Goal: Information Seeking & Learning: Learn about a topic

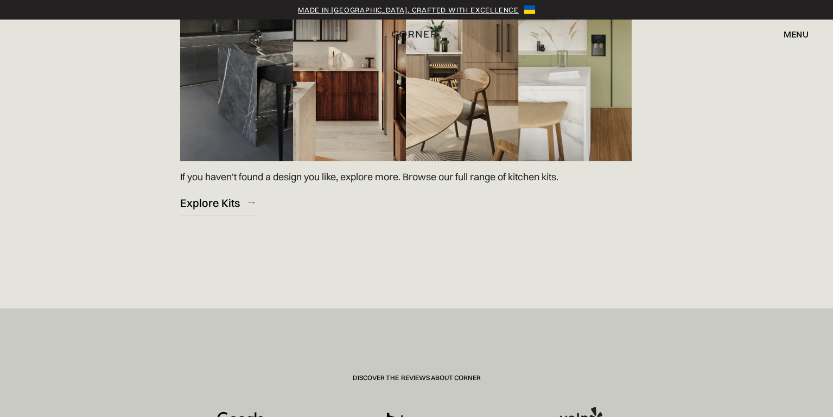
scroll to position [1696, 0]
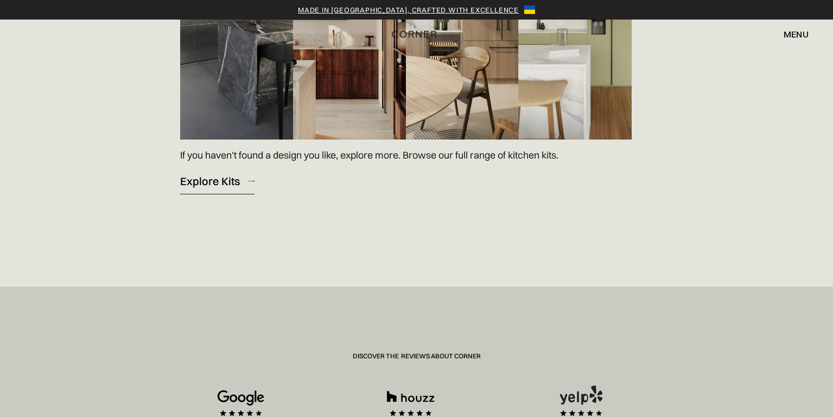
click at [239, 185] on link "Explore Kits" at bounding box center [217, 181] width 74 height 27
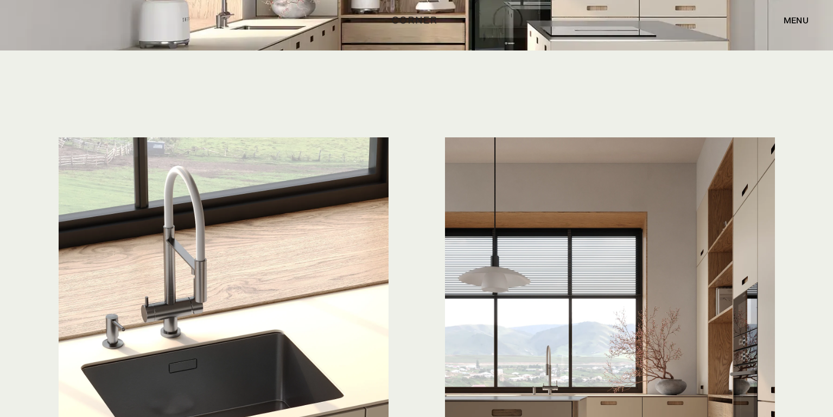
scroll to position [2790, 0]
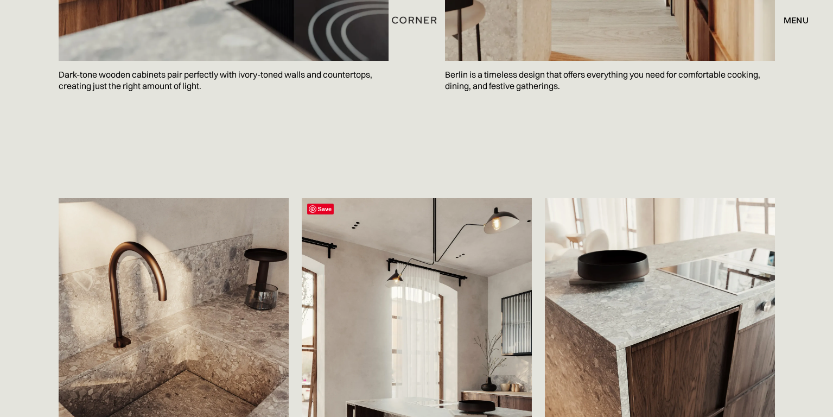
scroll to position [1716, 0]
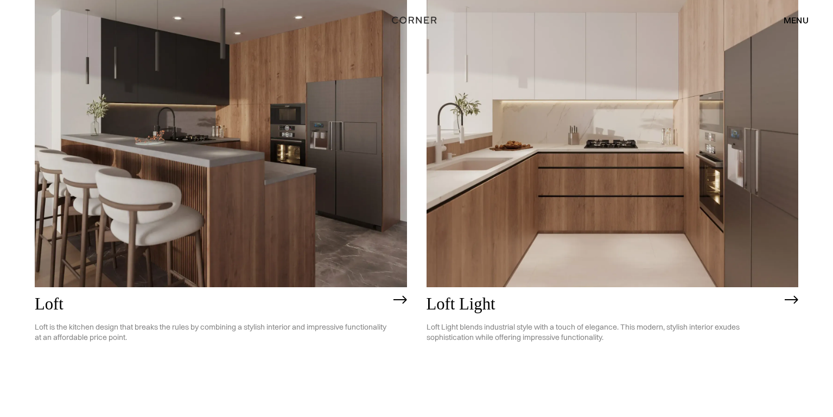
scroll to position [3040, 0]
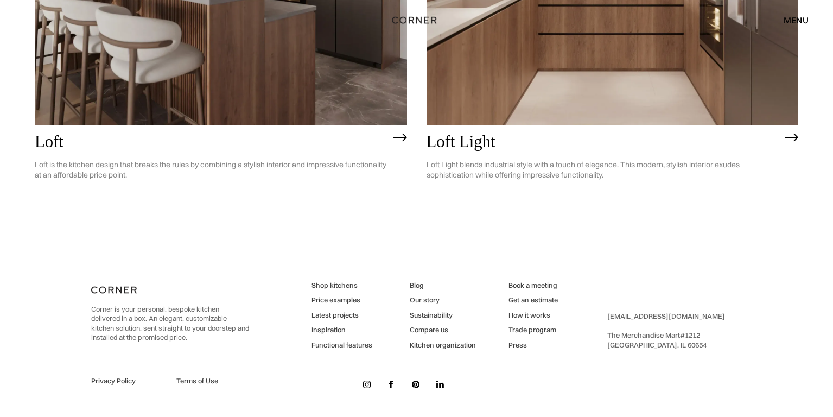
click at [519, 313] on link "How it works" at bounding box center [532, 315] width 49 height 10
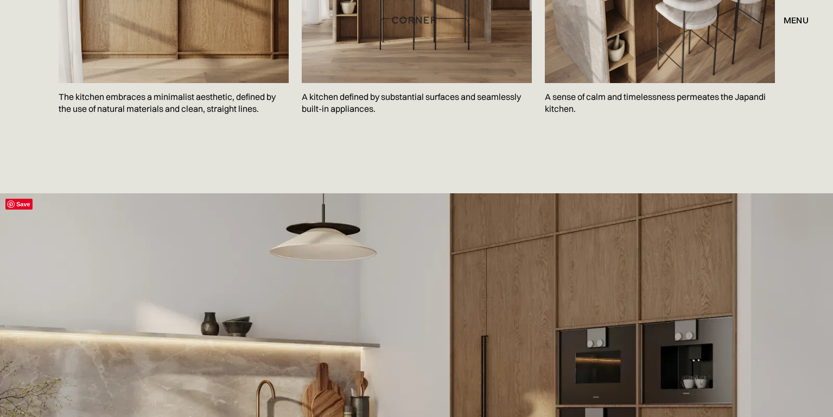
scroll to position [2093, 0]
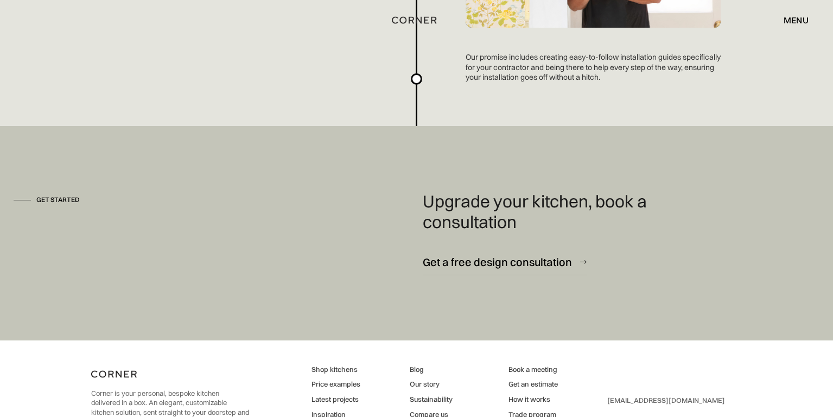
scroll to position [2967, 0]
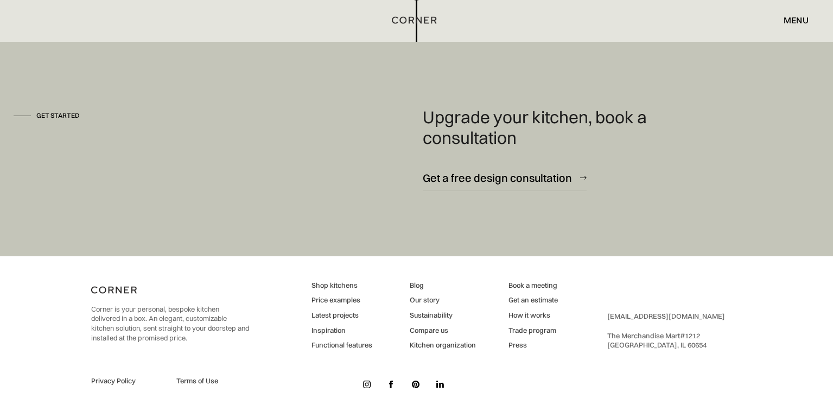
click at [352, 314] on link "Latest projects" at bounding box center [341, 315] width 61 height 10
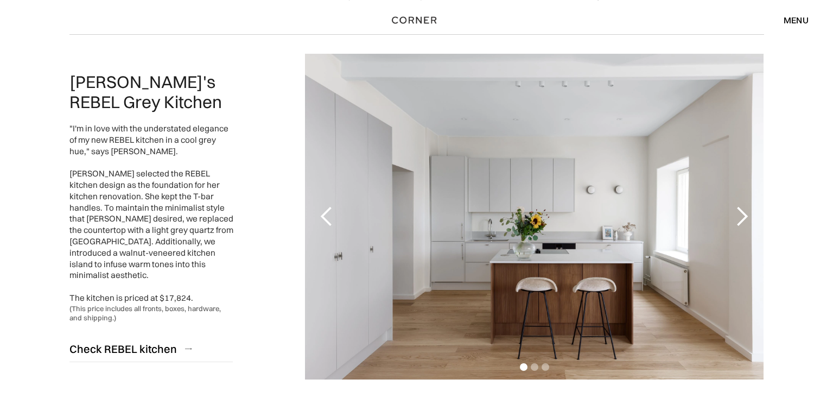
scroll to position [112, 0]
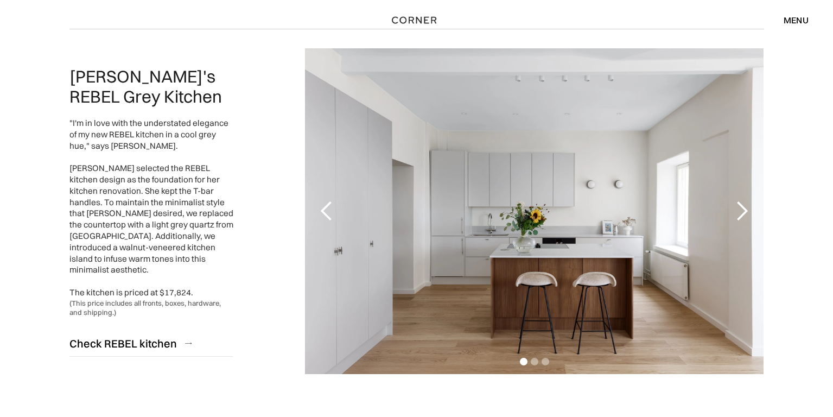
click at [740, 211] on div "next slide" at bounding box center [742, 211] width 22 height 22
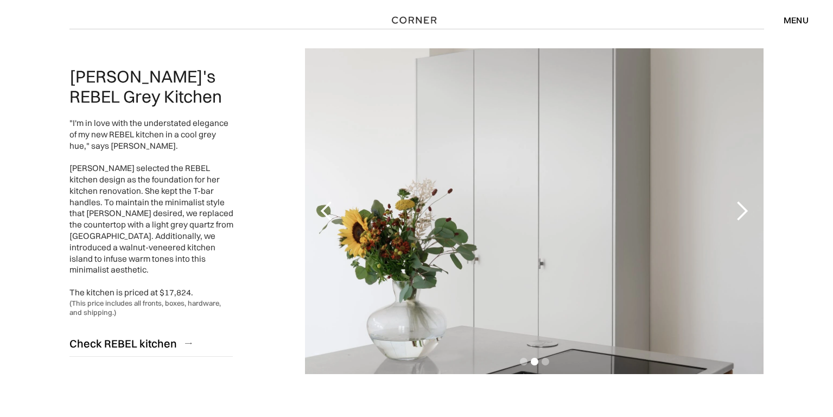
click at [740, 211] on div "next slide" at bounding box center [742, 211] width 22 height 22
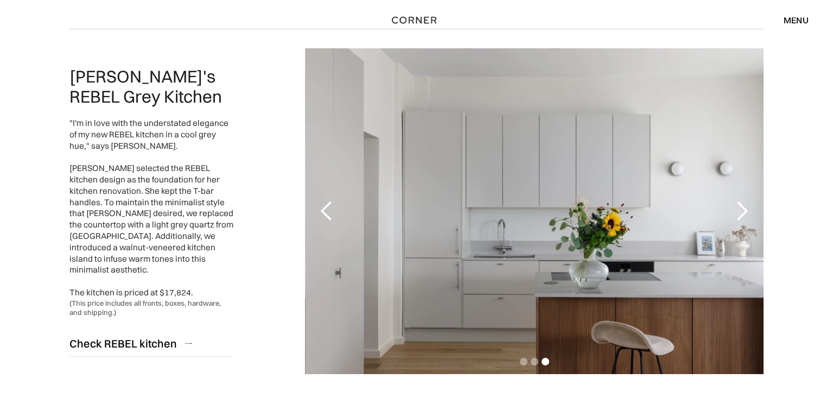
click at [740, 211] on div "next slide" at bounding box center [742, 211] width 22 height 22
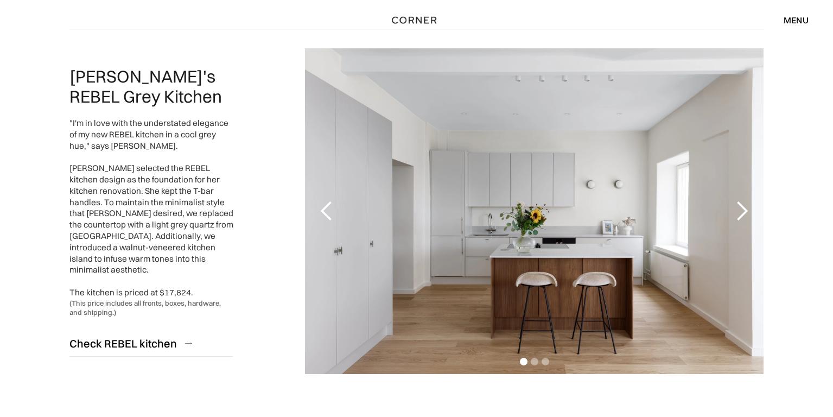
click at [740, 211] on div "next slide" at bounding box center [742, 211] width 22 height 22
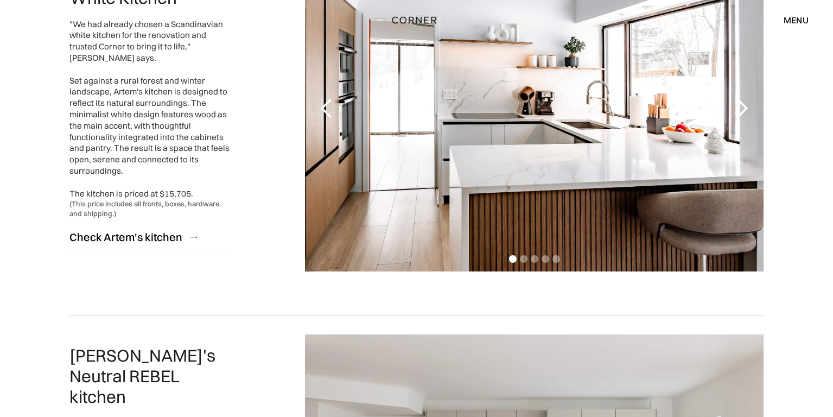
scroll to position [1326, 0]
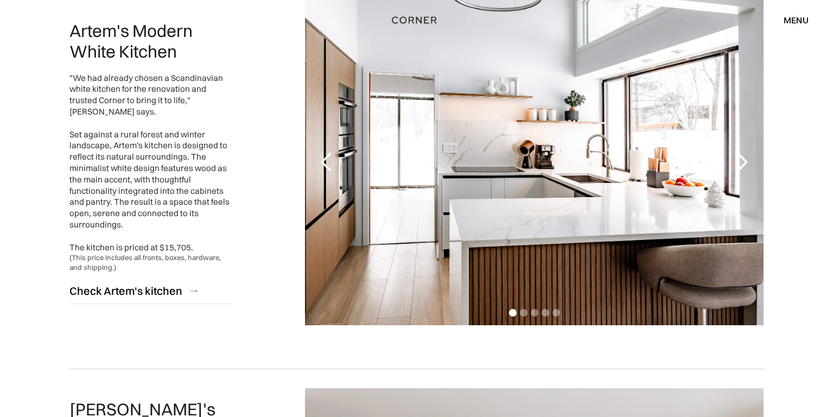
click at [746, 160] on div "next slide" at bounding box center [742, 162] width 22 height 22
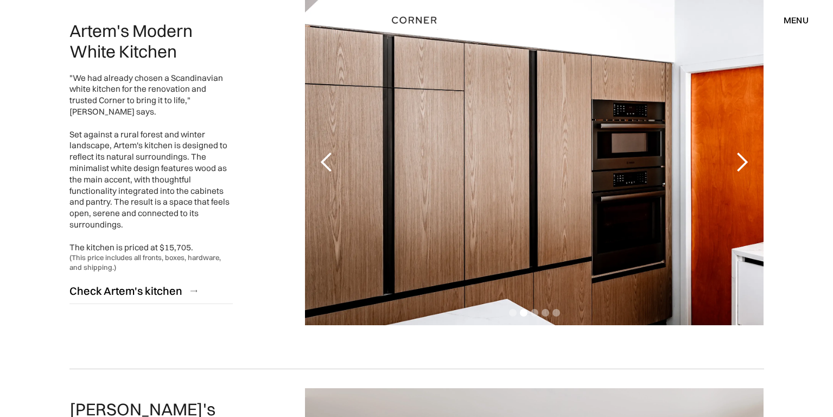
click at [746, 160] on div "next slide" at bounding box center [742, 162] width 22 height 22
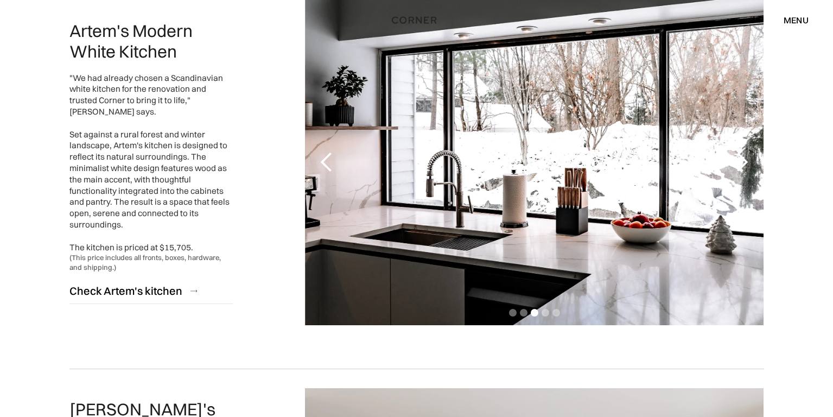
click at [746, 160] on div "next slide" at bounding box center [742, 162] width 22 height 22
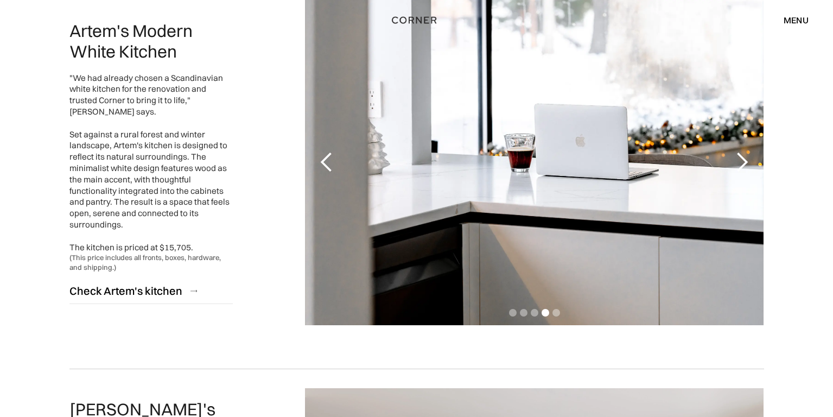
click at [746, 160] on div "next slide" at bounding box center [742, 162] width 22 height 22
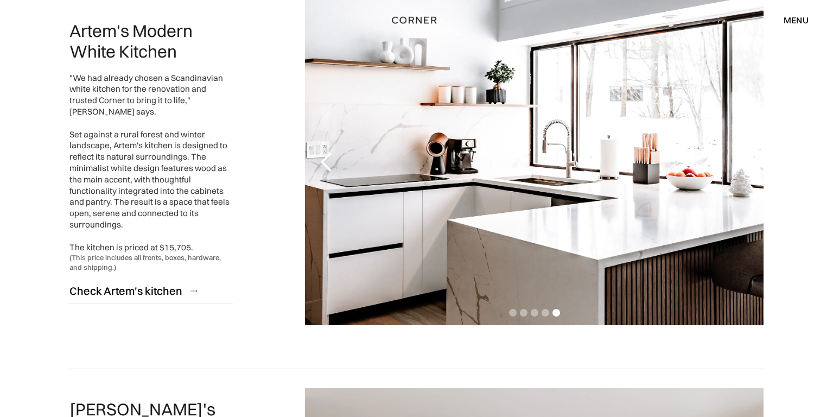
click at [746, 160] on div "next slide" at bounding box center [742, 162] width 22 height 22
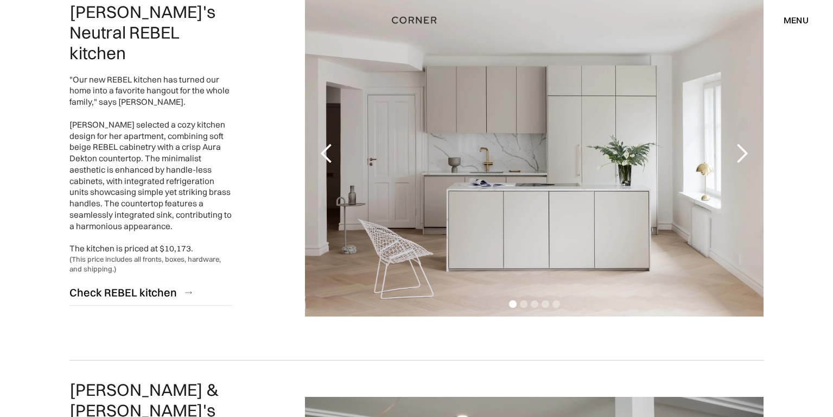
scroll to position [1730, 0]
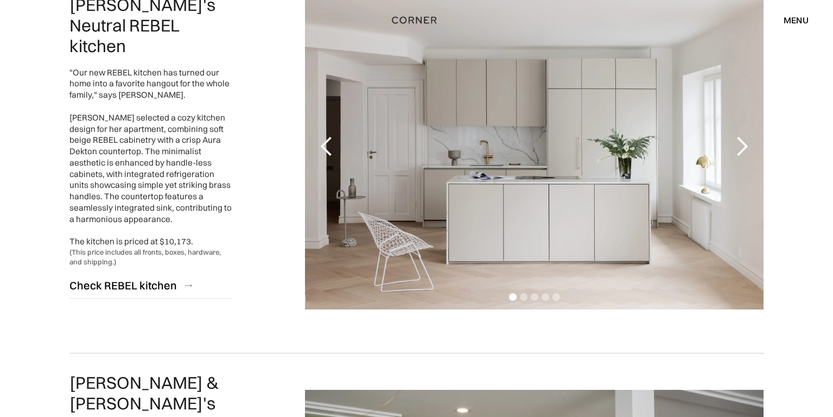
click at [740, 136] on div "next slide" at bounding box center [742, 147] width 22 height 22
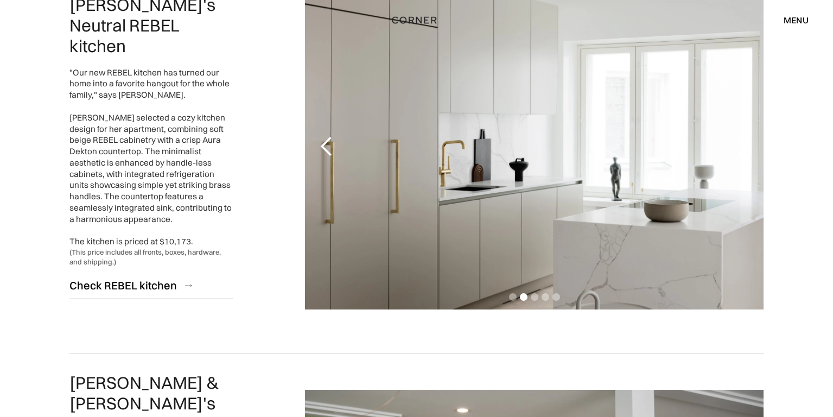
click at [740, 136] on div "next slide" at bounding box center [742, 147] width 22 height 22
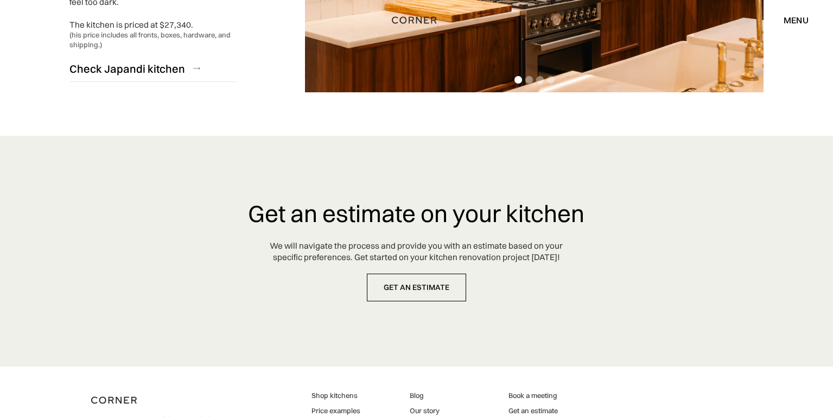
scroll to position [2816, 0]
